Goal: Transaction & Acquisition: Subscribe to service/newsletter

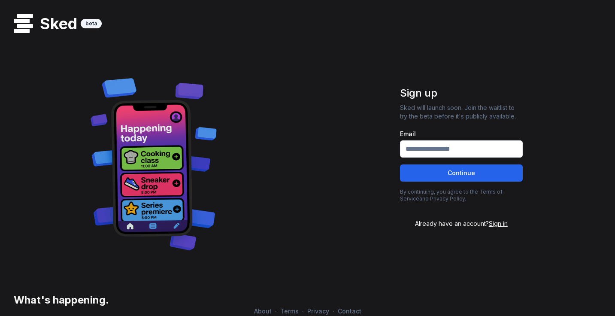
click at [430, 146] on input "Email" at bounding box center [461, 148] width 123 height 17
type input "**********"
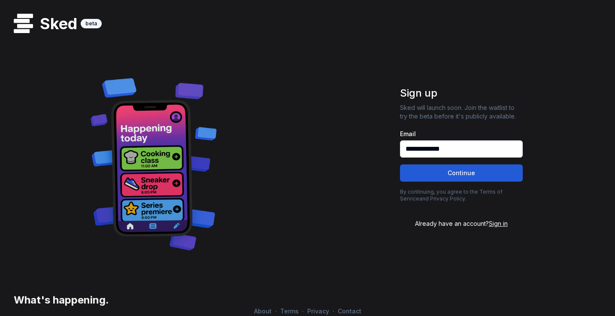
click at [462, 174] on button "Continue" at bounding box center [461, 172] width 123 height 17
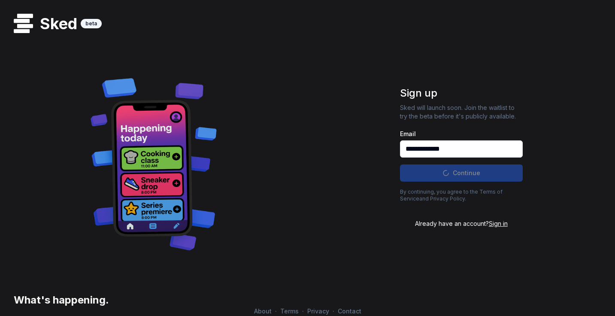
click at [494, 225] on span "Sign in" at bounding box center [498, 223] width 19 height 7
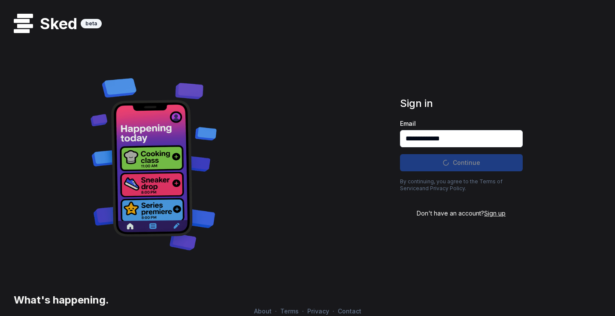
click at [492, 212] on span "Sign up" at bounding box center [494, 212] width 21 height 7
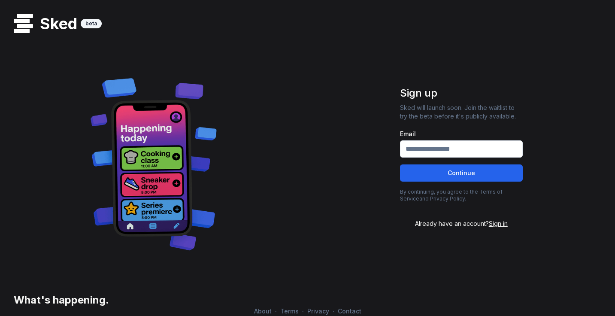
click at [496, 224] on span "Sign in" at bounding box center [498, 223] width 19 height 7
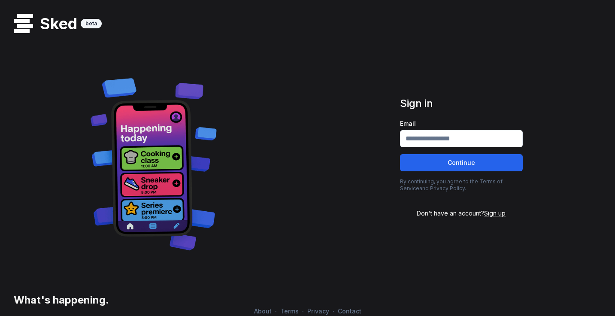
click at [496, 212] on span "Sign up" at bounding box center [494, 212] width 21 height 7
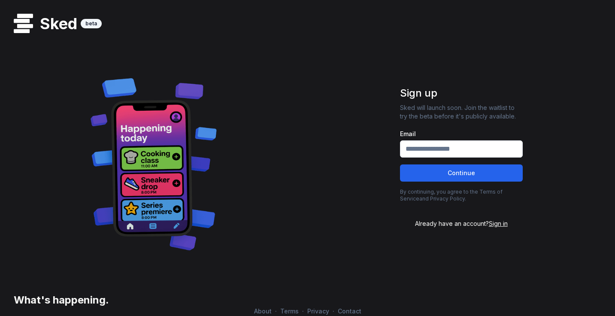
click at [495, 223] on span "Sign in" at bounding box center [498, 223] width 19 height 7
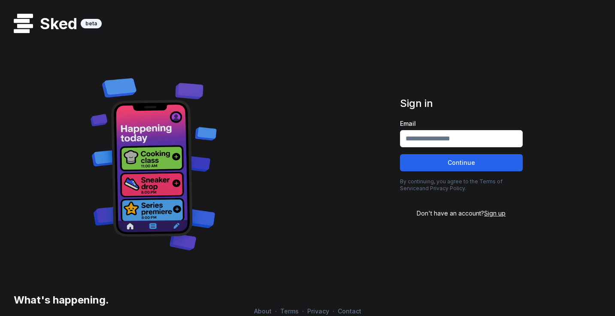
click at [499, 211] on span "Sign up" at bounding box center [494, 212] width 21 height 7
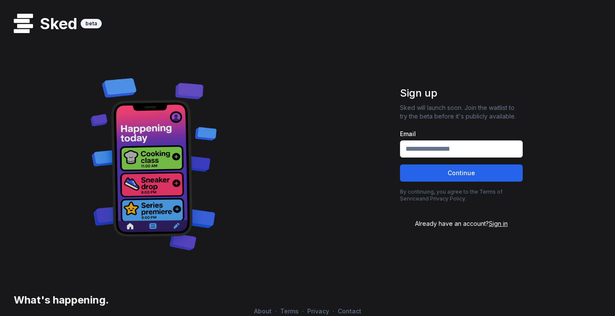
click at [499, 224] on span "Sign in" at bounding box center [498, 223] width 19 height 7
